Goal: Transaction & Acquisition: Purchase product/service

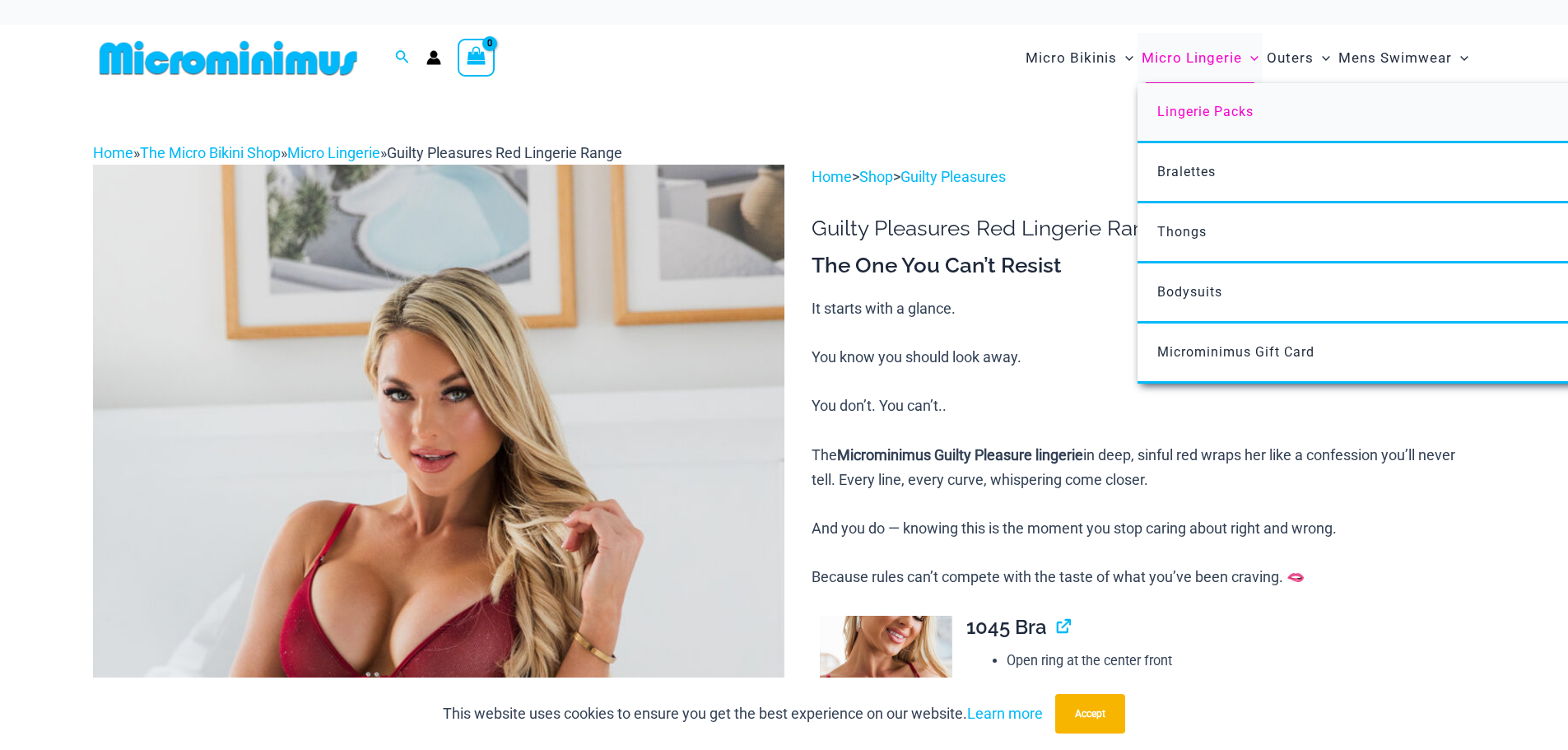
click at [1196, 105] on span "Lingerie Packs" at bounding box center [1205, 111] width 96 height 16
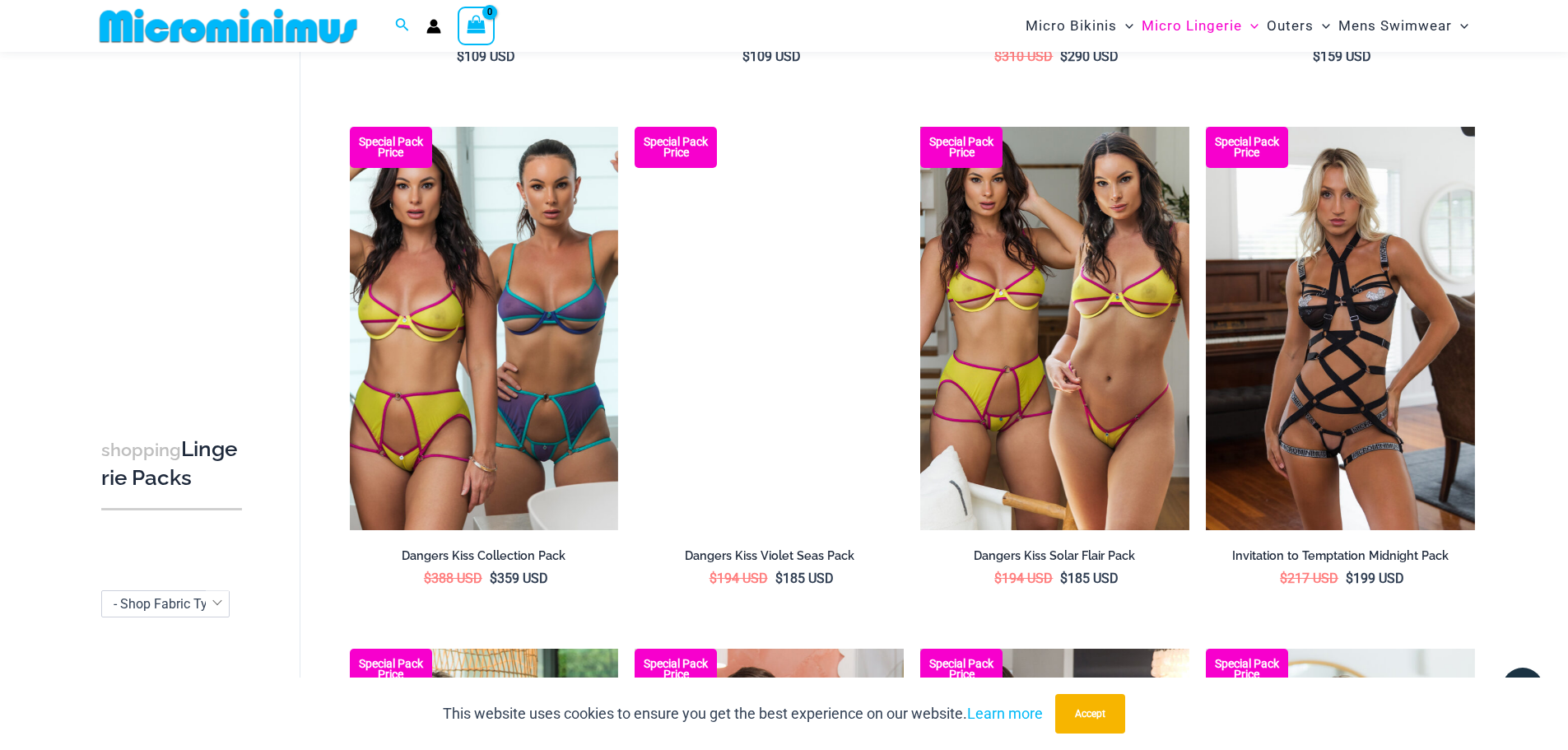
scroll to position [1058, 0]
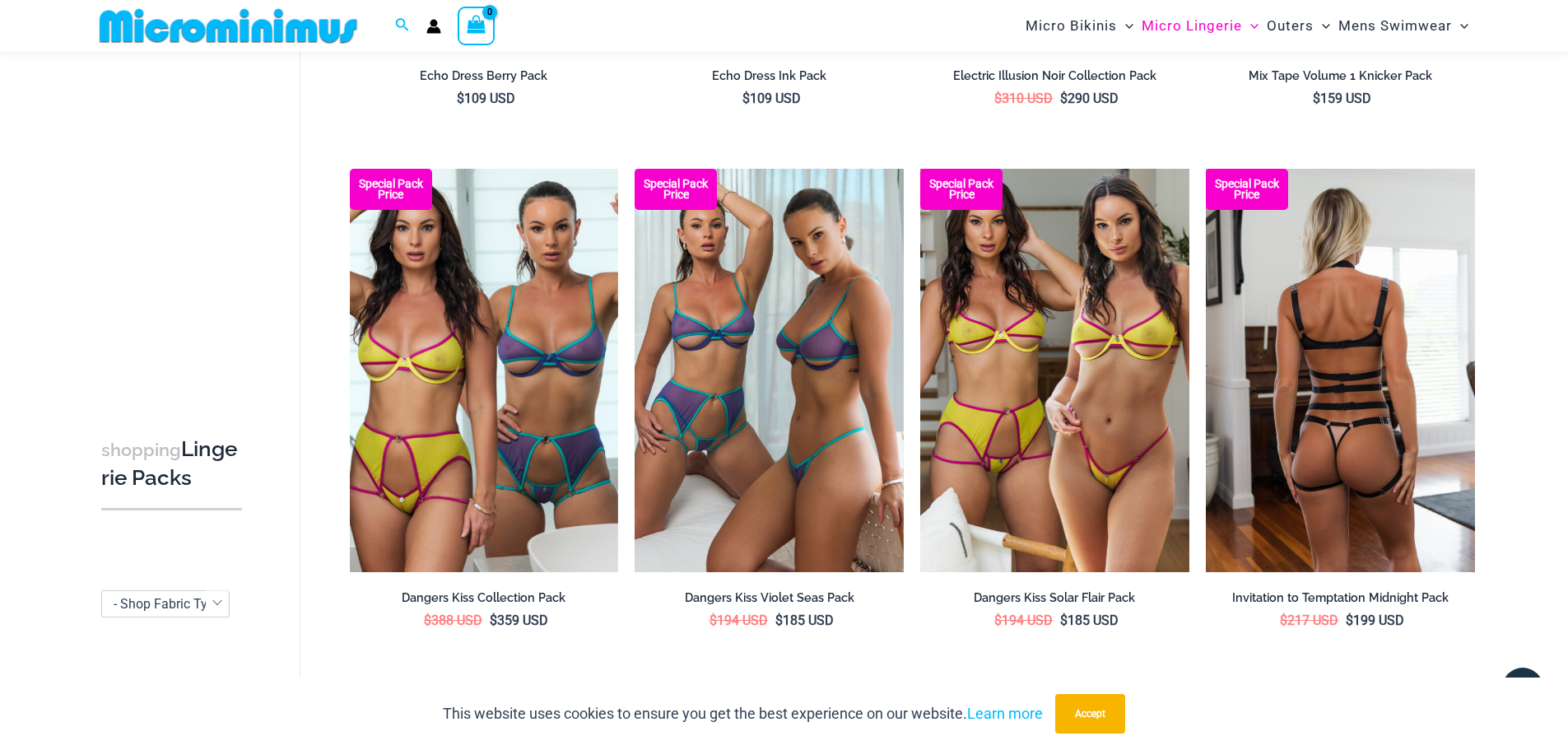
click at [1346, 327] on img at bounding box center [1340, 370] width 269 height 404
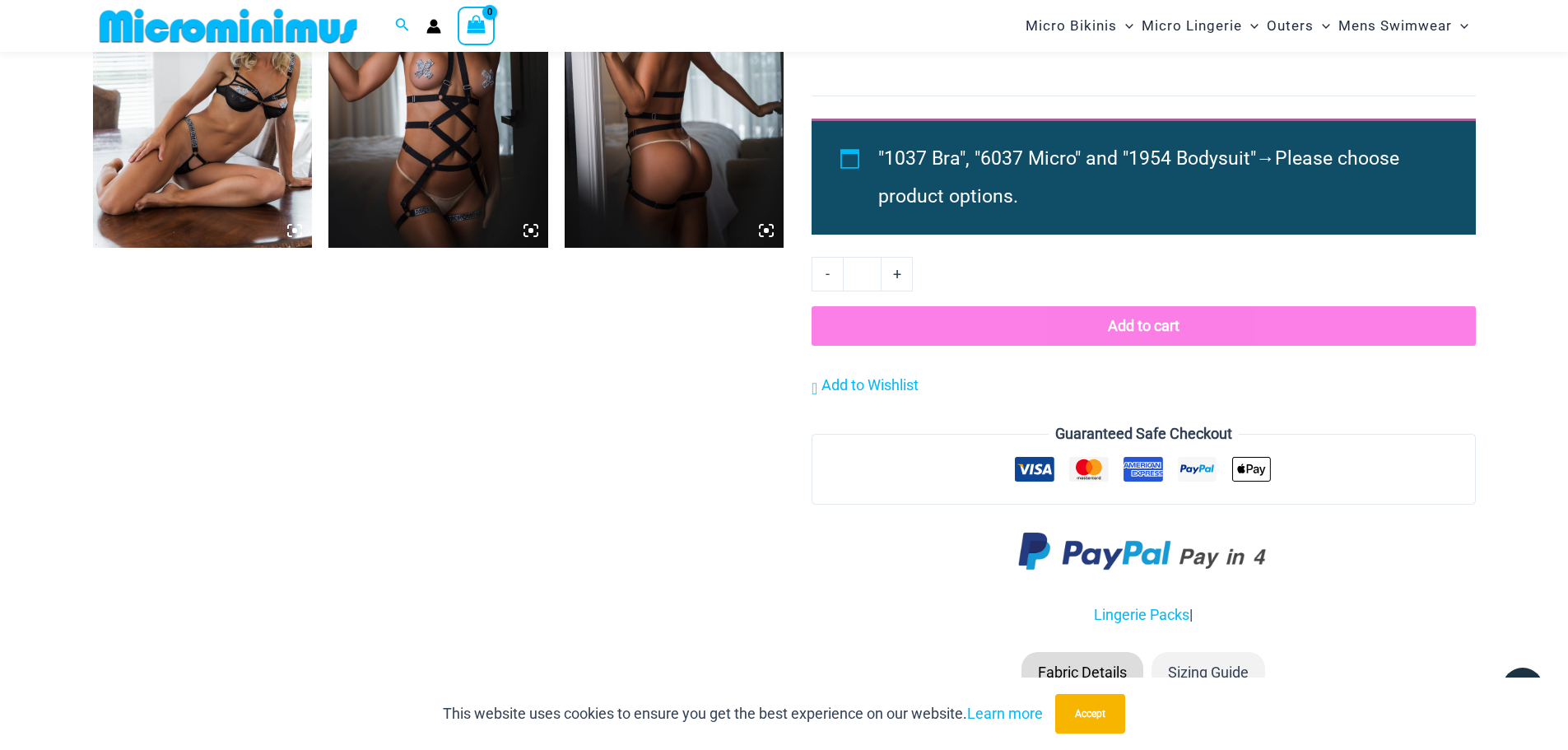
scroll to position [1137, 0]
